Goal: Task Accomplishment & Management: Manage account settings

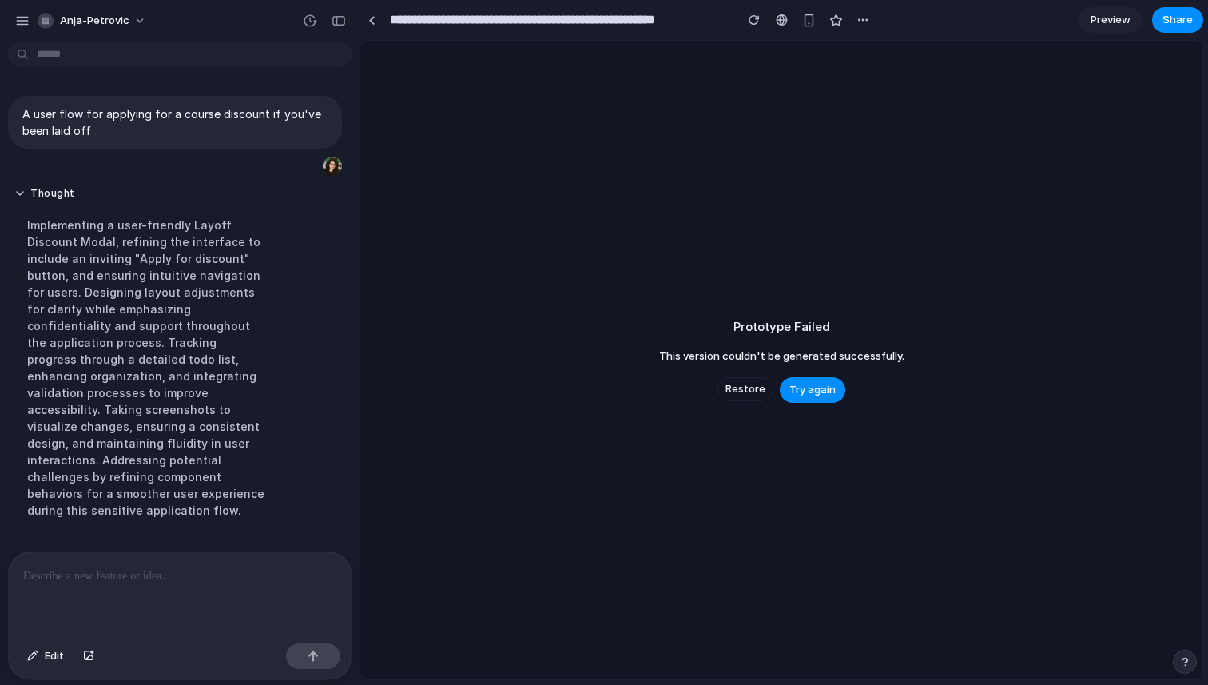
scroll to position [343, 0]
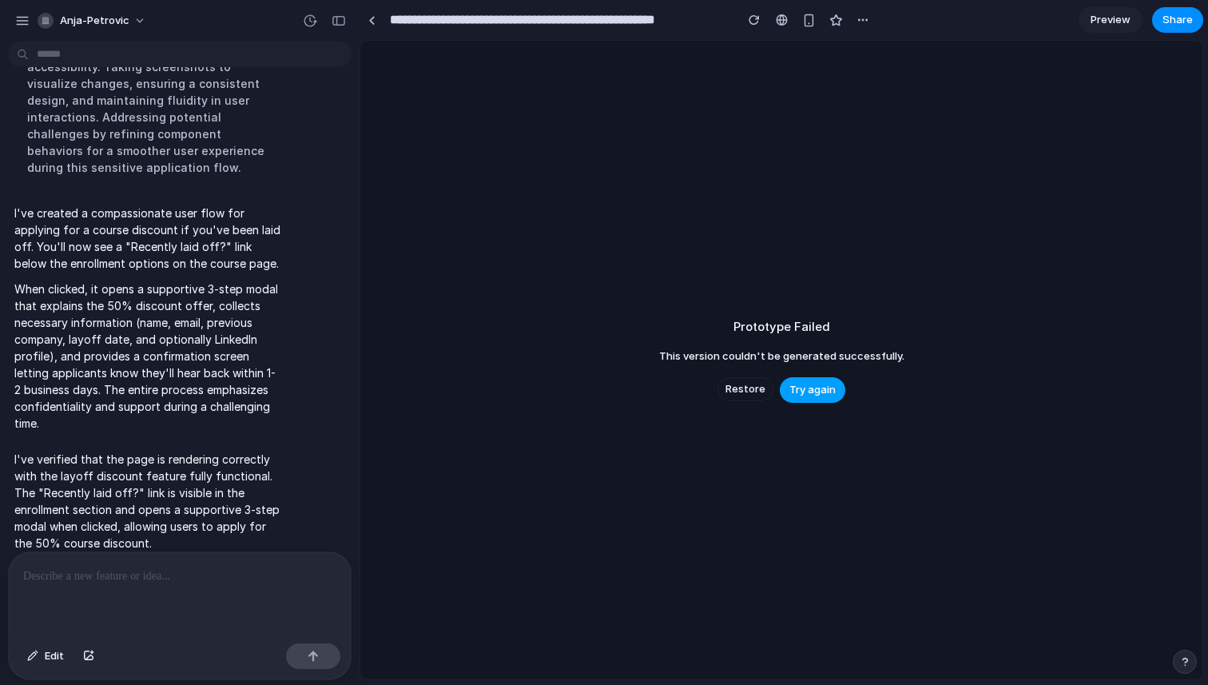
click at [818, 394] on span "Try again" at bounding box center [812, 390] width 46 height 16
click at [1039, 142] on div "Prototype Failed This version couldn't be generated successfully. Restore Try a…" at bounding box center [781, 360] width 842 height 638
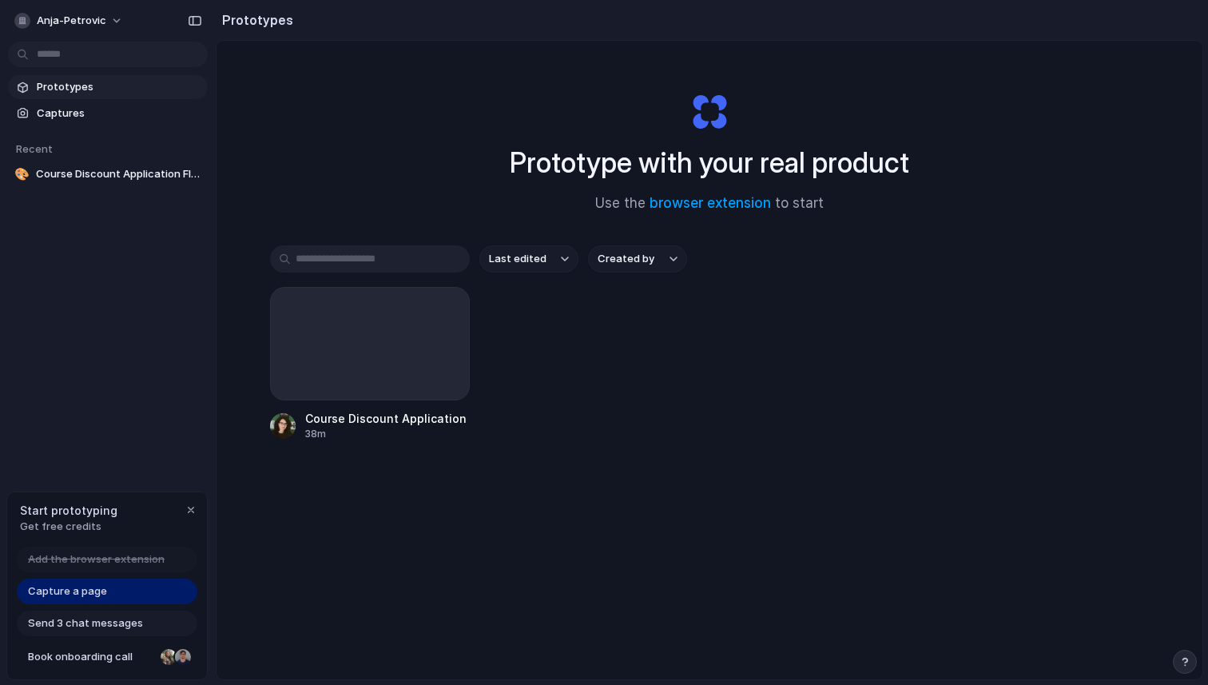
click at [101, 290] on div "Prototypes Captures Recent 🎨 Course Discount Application Flow for Laid-Off Desi…" at bounding box center [108, 198] width 216 height 396
click at [194, 511] on div "button" at bounding box center [191, 509] width 13 height 13
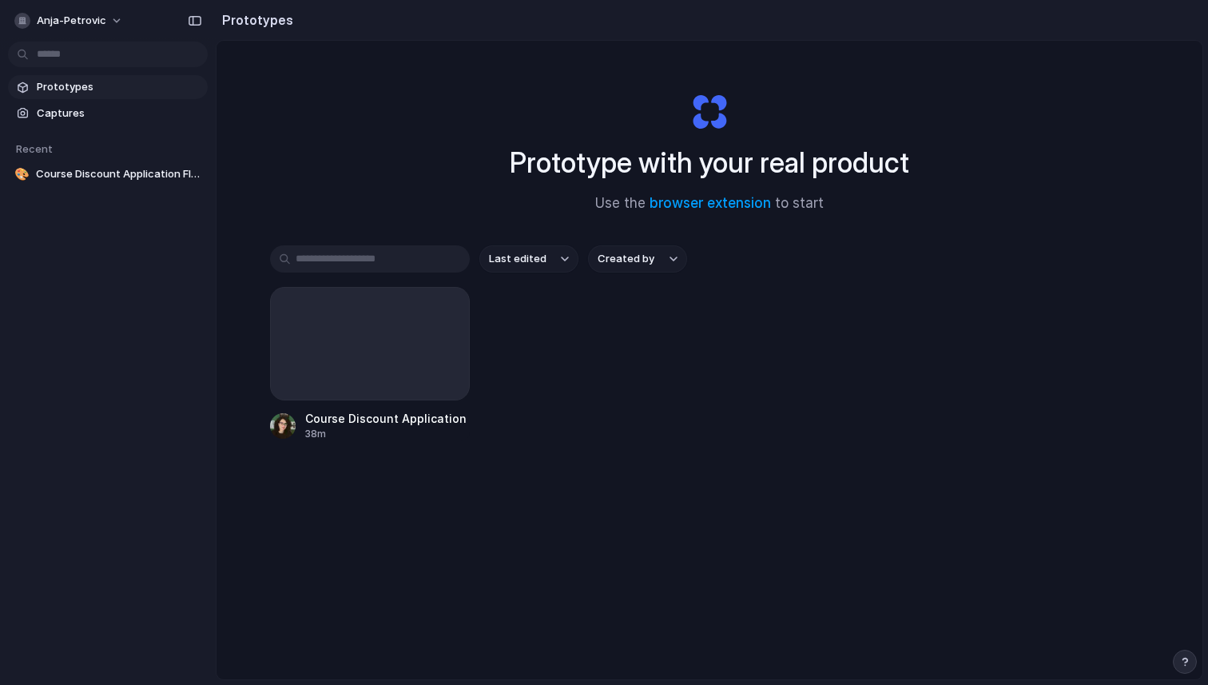
click at [120, 372] on div "Prototypes Captures Recent 🎨 Course Discount Application Flow for Laid-Off Desi…" at bounding box center [108, 198] width 216 height 396
click at [105, 26] on button "anja-petrovic" at bounding box center [69, 21] width 123 height 26
click at [75, 60] on span "Settings" at bounding box center [59, 57] width 44 height 16
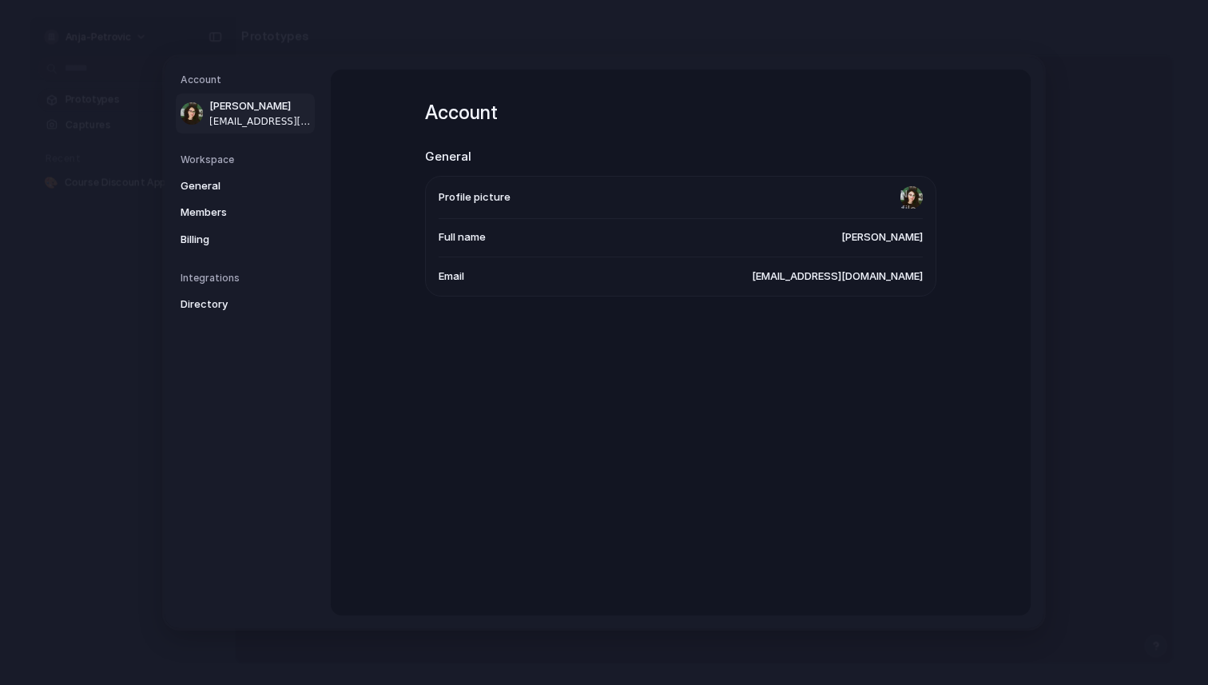
click at [238, 170] on div "Workspace General Members Billing" at bounding box center [248, 203] width 134 height 100
click at [238, 191] on span "General" at bounding box center [232, 186] width 102 height 16
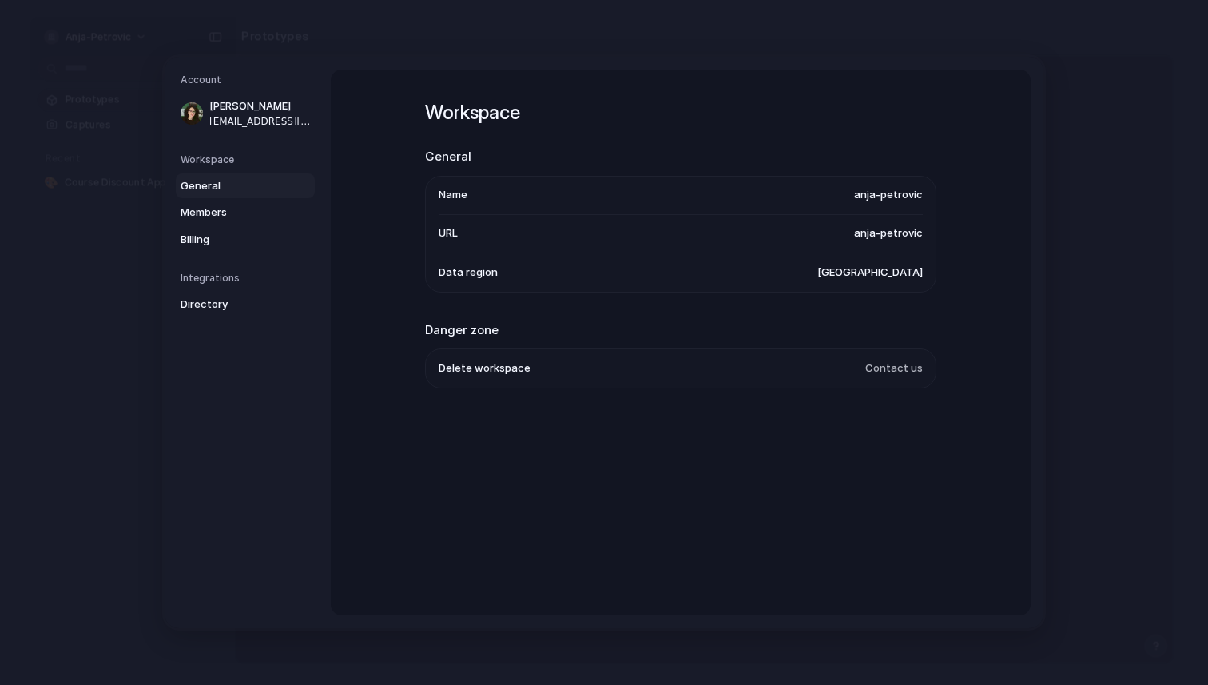
click at [516, 371] on span "Delete workspace" at bounding box center [485, 368] width 92 height 16
click at [908, 371] on span "Contact us" at bounding box center [894, 368] width 58 height 16
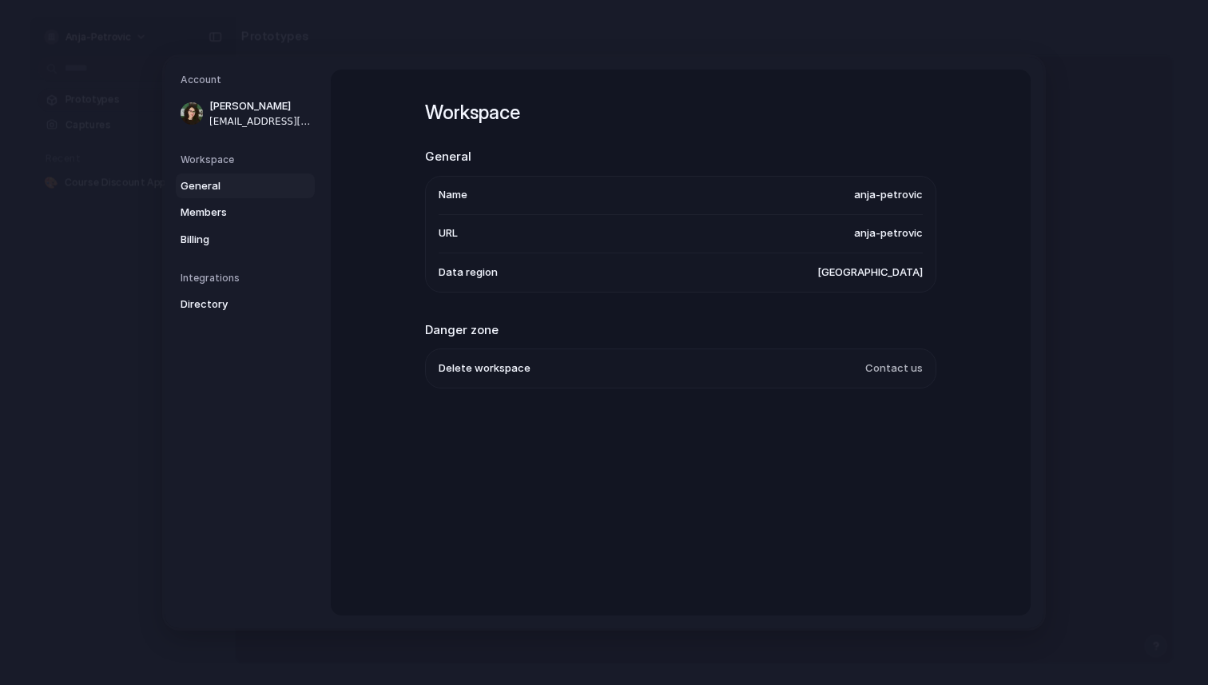
click at [908, 371] on span "Contact us" at bounding box center [894, 368] width 58 height 16
click at [498, 371] on span "Delete workspace" at bounding box center [485, 368] width 92 height 16
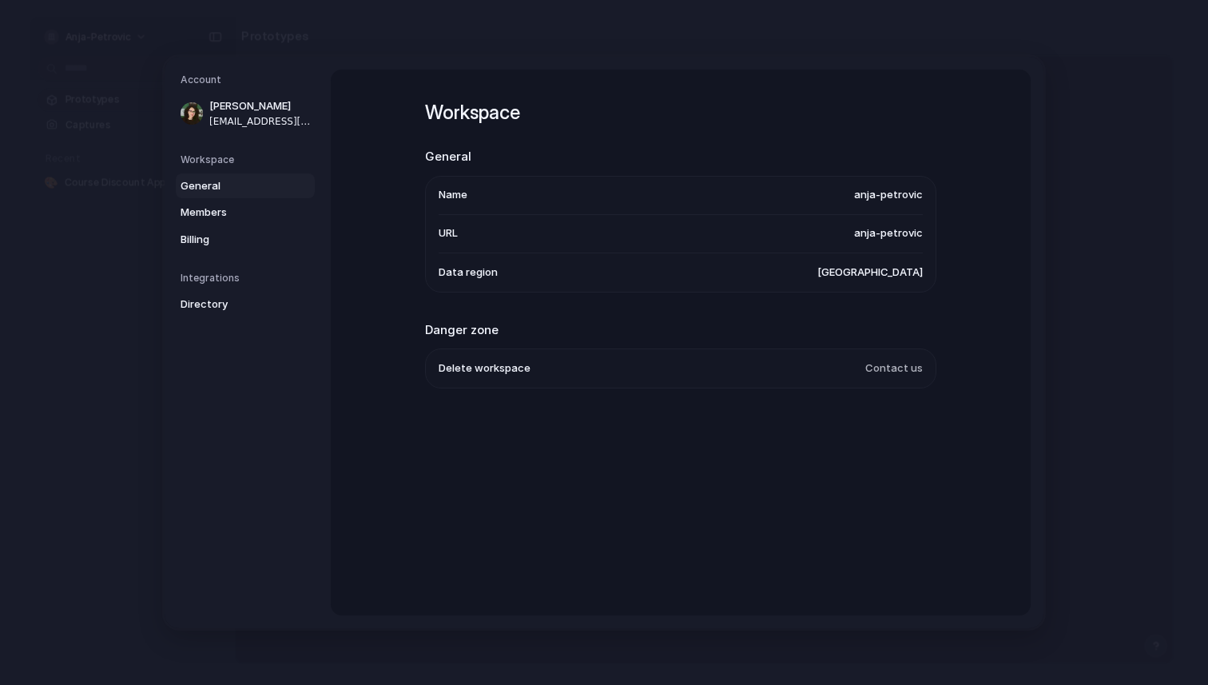
click at [498, 371] on span "Delete workspace" at bounding box center [485, 368] width 92 height 16
click at [905, 374] on span "Contact us" at bounding box center [894, 368] width 58 height 16
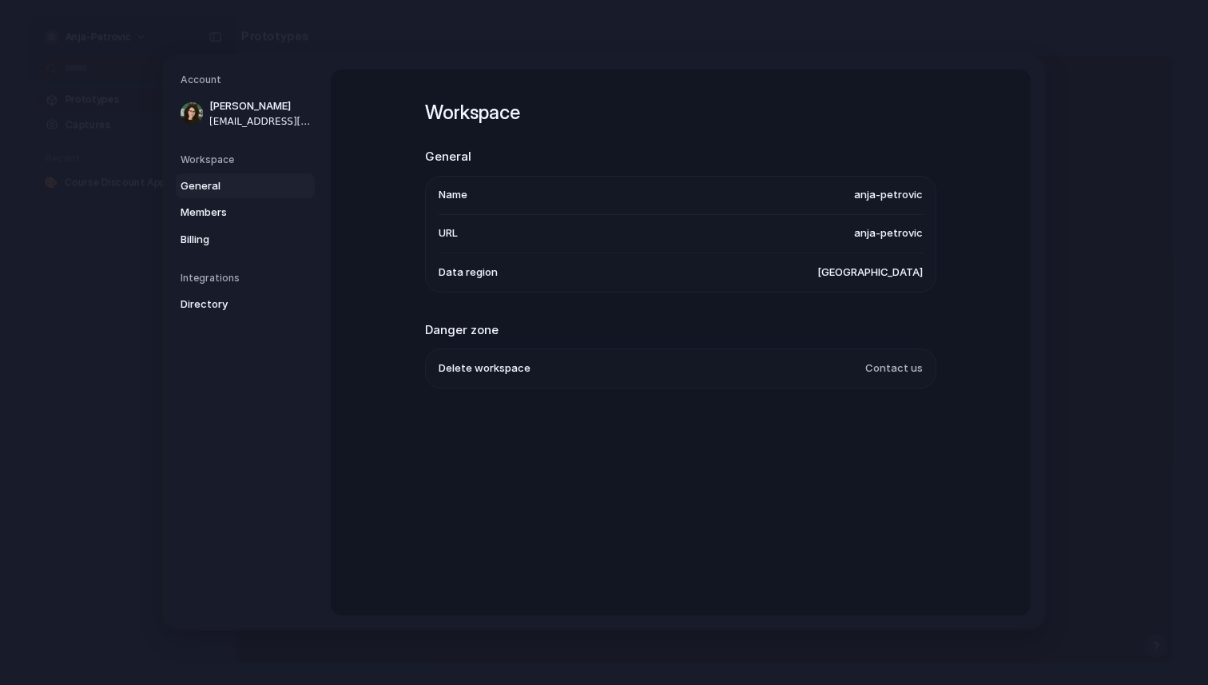
click at [905, 374] on span "Contact us" at bounding box center [894, 368] width 58 height 16
